Goal: Find specific page/section: Find specific page/section

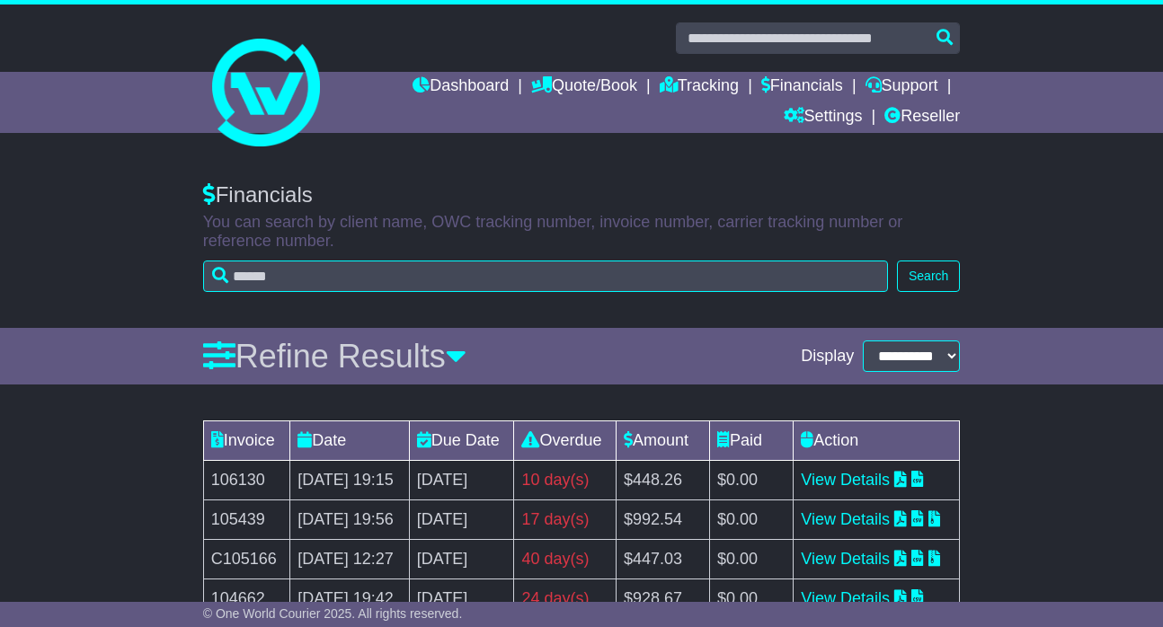
select select "**"
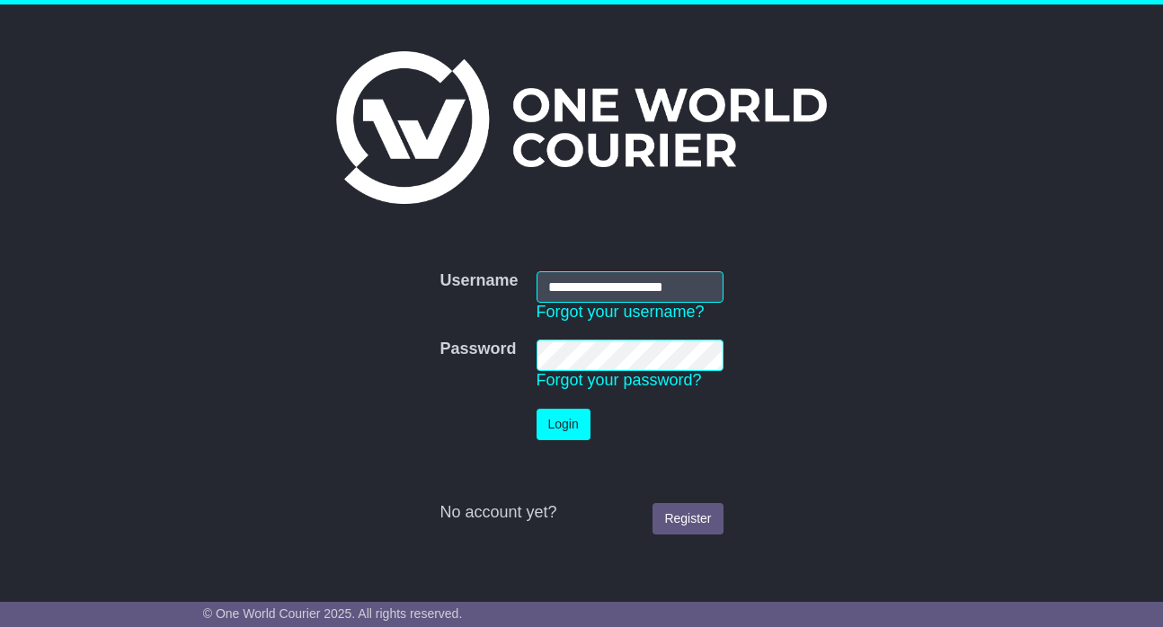
click at [564, 423] on button "Login" at bounding box center [564, 424] width 54 height 31
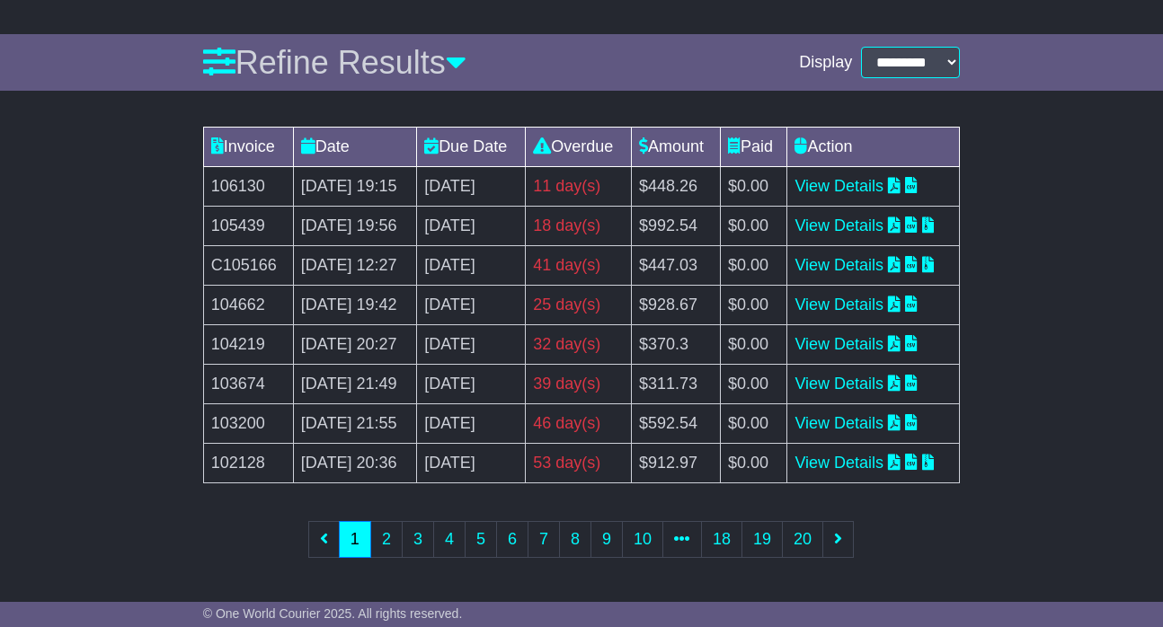
scroll to position [436, 0]
click at [395, 549] on link "2" at bounding box center [386, 539] width 32 height 37
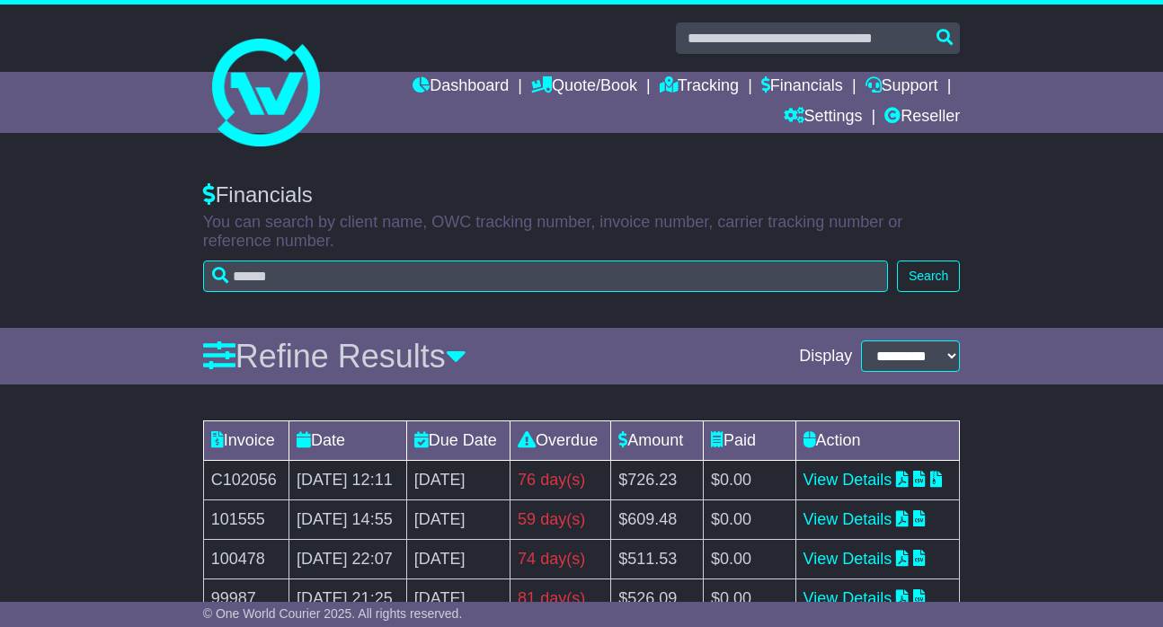
scroll to position [0, 0]
click at [449, 87] on link "Dashboard" at bounding box center [461, 87] width 96 height 31
